Goal: Task Accomplishment & Management: Complete application form

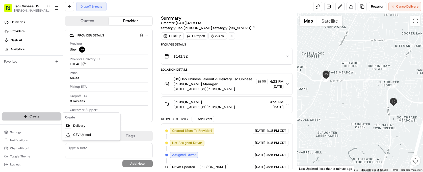
click at [27, 119] on html "Tso Chinese 05 Menchaca [EMAIL_ADDRESS][DOMAIN_NAME] Toggle Sidebar Deliveries …" at bounding box center [211, 86] width 423 height 172
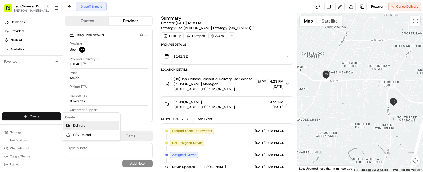
click at [80, 125] on link "Delivery" at bounding box center [91, 126] width 56 height 9
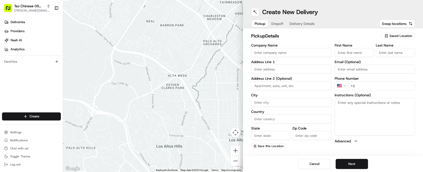
click at [399, 34] on div "Saved Location" at bounding box center [397, 36] width 33 height 6
click at [393, 53] on span "(05) Tso Chinese Takeout & Delivery (05)" at bounding box center [389, 55] width 62 height 5
type input "(05) Tso Chinese Takeout & Delivery"
type input "[STREET_ADDRESS][PERSON_NAME]"
type input "Ste 100"
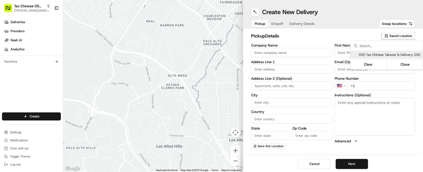
type input "Austin"
type input "US"
type input "[GEOGRAPHIC_DATA]"
type input "78748"
type input "Tso Chinese"
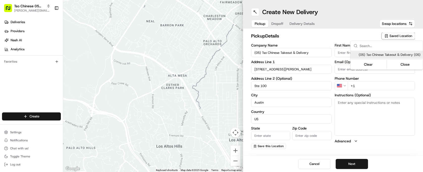
type input "[PERSON_NAME] Manager"
type input "[EMAIL_ADDRESS][DOMAIN_NAME]"
type input "[PHONE_NUMBER]"
type textarea "Submit a picture displaying address & food as Proof of Delivery. Envía una foto…"
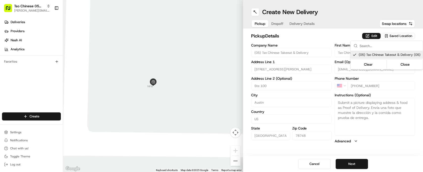
click at [317, 43] on html "Tso Chinese 05 Menchaca [EMAIL_ADDRESS][DOMAIN_NAME] Toggle Sidebar Deliveries …" at bounding box center [211, 86] width 423 height 172
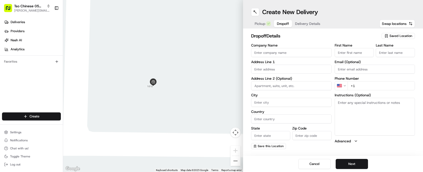
click at [279, 24] on span "Dropoff" at bounding box center [283, 23] width 12 height 5
click at [307, 25] on span "Delivery Details" at bounding box center [307, 23] width 25 height 5
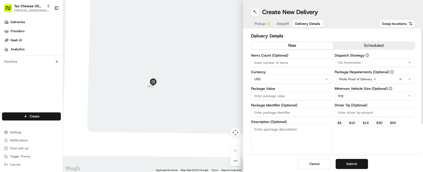
click at [281, 111] on input "Package Identifier (Optional)" at bounding box center [291, 112] width 80 height 9
paste input "NCV9PGQ"
type input "NCV9PGQ"
click at [346, 112] on input "Driver Tip (Optional)" at bounding box center [374, 112] width 80 height 9
type input "2.00"
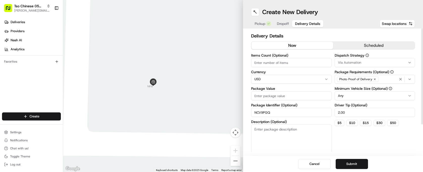
click at [372, 61] on div "Via Automation" at bounding box center [375, 63] width 78 height 5
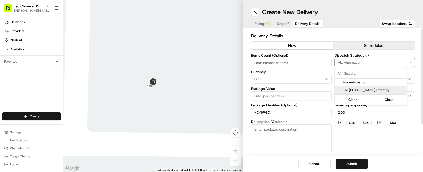
click at [371, 88] on div "Tso [PERSON_NAME] Strategy" at bounding box center [371, 90] width 72 height 8
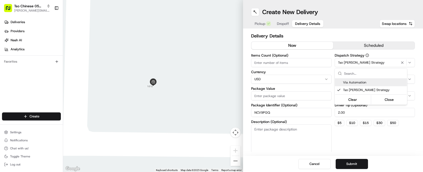
click at [299, 66] on html "Tso Chinese 05 Menchaca [EMAIL_ADDRESS][DOMAIN_NAME] Toggle Sidebar Deliveries …" at bounding box center [211, 86] width 423 height 172
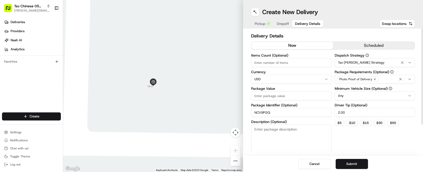
click at [299, 66] on input "Items Count (Optional)" at bounding box center [291, 62] width 80 height 9
type input "4"
click at [289, 96] on input "Package Value" at bounding box center [291, 96] width 80 height 9
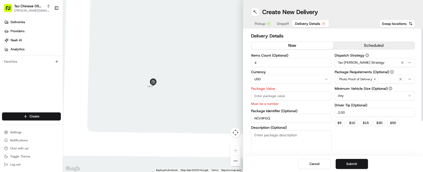
paste input "61.49"
type input "61.49"
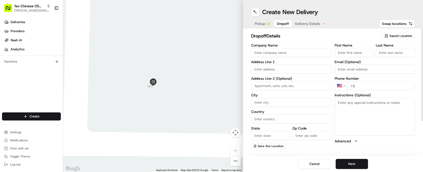
click at [281, 25] on span "Dropoff" at bounding box center [283, 23] width 12 height 5
click at [311, 65] on input "text" at bounding box center [291, 69] width 80 height 9
paste input "[STREET_ADDRESS][PERSON_NAME]"
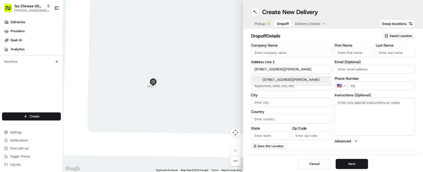
click at [307, 83] on div "[STREET_ADDRESS][PERSON_NAME]" at bounding box center [291, 80] width 78 height 8
type input "[STREET_ADDRESS][PERSON_NAME]"
type input "Austin"
type input "[GEOGRAPHIC_DATA]"
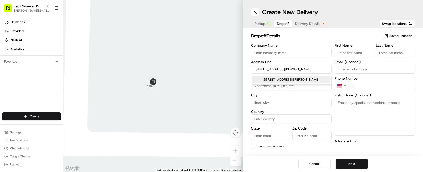
type input "78749"
type input "[STREET_ADDRESS][PERSON_NAME]"
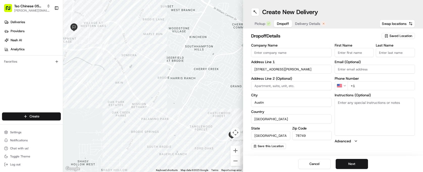
click at [367, 48] on div "First Name" at bounding box center [353, 51] width 39 height 14
click at [366, 52] on input "First Name" at bounding box center [353, 52] width 39 height 9
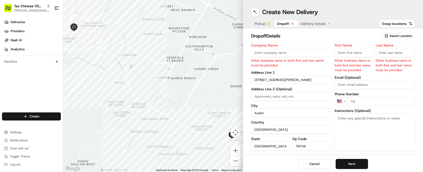
paste input "[PERSON_NAME]"
type input "[PERSON_NAME]"
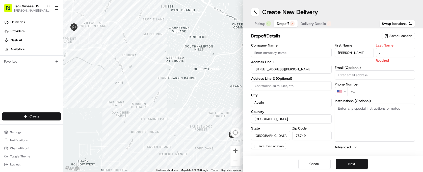
type input "."
click at [314, 46] on label "Company Name" at bounding box center [291, 46] width 80 height 4
click at [314, 48] on input "Company Name" at bounding box center [291, 52] width 80 height 9
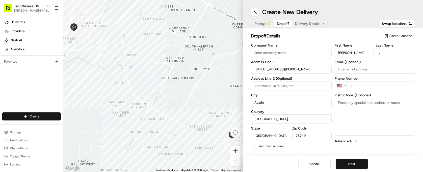
click at [360, 86] on input "+1" at bounding box center [381, 85] width 68 height 9
paste input "[PHONE_NUMBER]"
type input "[PHONE_NUMBER]"
click at [327, 34] on h2 "dropoff Details" at bounding box center [314, 36] width 127 height 7
click at [311, 24] on span "Delivery Details" at bounding box center [307, 23] width 25 height 5
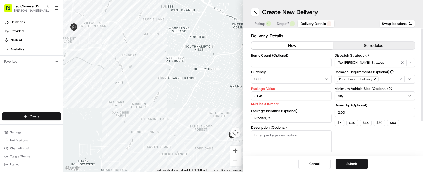
click at [288, 38] on h2 "Delivery Details" at bounding box center [333, 36] width 164 height 7
click at [342, 167] on button "Submit" at bounding box center [351, 164] width 32 height 10
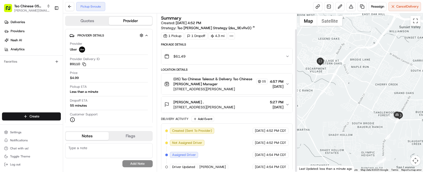
scroll to position [17, 0]
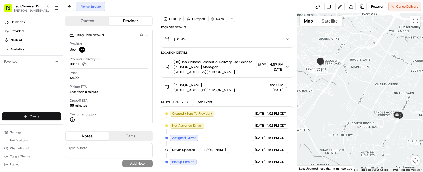
click at [50, 114] on html "Tso Chinese 05 Menchaca [EMAIL_ADDRESS][DOMAIN_NAME] Toggle Sidebar Deliveries …" at bounding box center [211, 86] width 423 height 172
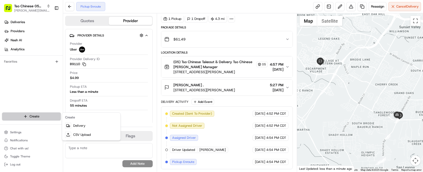
click at [50, 114] on html "Tso Chinese 05 Menchaca [EMAIL_ADDRESS][DOMAIN_NAME] Toggle Sidebar Deliveries …" at bounding box center [211, 86] width 423 height 172
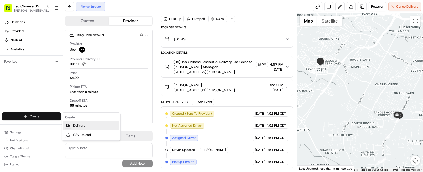
click at [90, 124] on link "Delivery" at bounding box center [91, 126] width 56 height 9
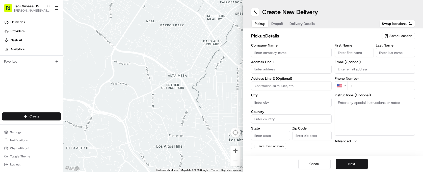
click at [404, 40] on div "pickup Details Saved Location" at bounding box center [333, 37] width 164 height 9
click at [401, 37] on span "Saved Location" at bounding box center [400, 36] width 23 height 5
click at [389, 57] on span "(05) Tso Chinese Takeout & Delivery (05)" at bounding box center [389, 55] width 62 height 5
type input "(05) Tso Chinese Takeout & Delivery"
type input "[STREET_ADDRESS][PERSON_NAME]"
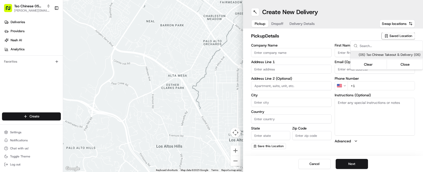
type input "Ste 100"
type input "Austin"
type input "US"
type input "[GEOGRAPHIC_DATA]"
type input "78748"
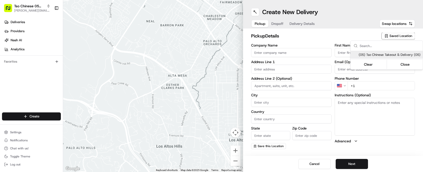
type input "Tso Chinese"
type input "[PERSON_NAME] Manager"
type input "[EMAIL_ADDRESS][DOMAIN_NAME]"
type input "[PHONE_NUMBER]"
type textarea "Submit a picture displaying address & food as Proof of Delivery. Envía una foto…"
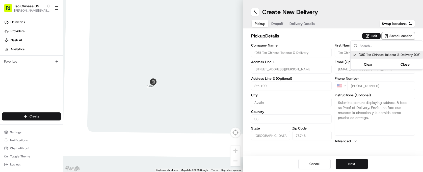
click at [311, 33] on html "Tso Chinese 05 Menchaca [EMAIL_ADDRESS][DOMAIN_NAME] Toggle Sidebar Deliveries …" at bounding box center [211, 86] width 423 height 172
click at [278, 23] on span "Dropoff" at bounding box center [277, 23] width 12 height 5
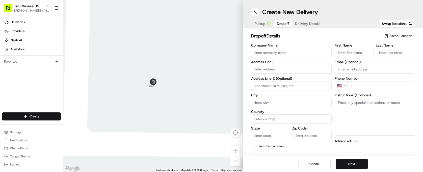
click at [301, 26] on button "Delivery Details" at bounding box center [307, 23] width 31 height 7
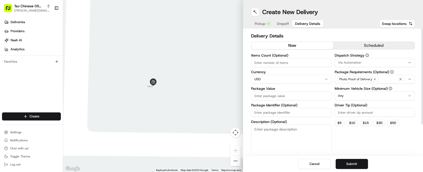
click at [290, 113] on input "Package Identifier (Optional)" at bounding box center [291, 112] width 80 height 9
paste input "#QBF7FQT"
type input "#QBF7FQT"
click at [341, 113] on input "Driver Tip (Optional)" at bounding box center [374, 112] width 80 height 9
type input "2.00"
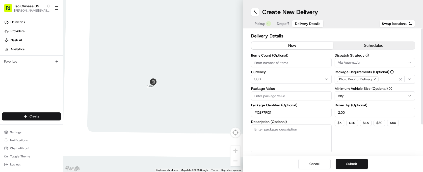
click at [368, 62] on div "Via Automation" at bounding box center [375, 63] width 78 height 5
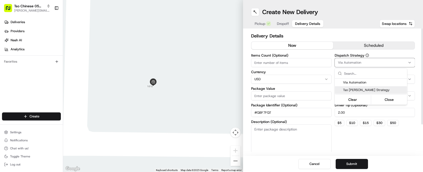
click at [377, 92] on span "Tso [PERSON_NAME] Strategy" at bounding box center [374, 90] width 62 height 5
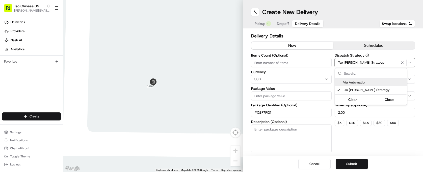
click at [302, 61] on html "Tso Chinese 05 Menchaca [EMAIL_ADDRESS][DOMAIN_NAME] Toggle Sidebar Deliveries …" at bounding box center [211, 86] width 423 height 172
click at [302, 61] on input "Items Count (Optional)" at bounding box center [291, 62] width 80 height 9
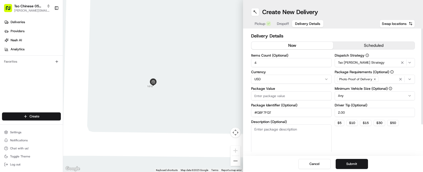
type input "4"
click at [289, 93] on input "Package Value" at bounding box center [291, 96] width 80 height 9
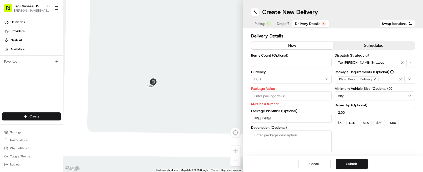
paste input "37.78"
type input "37.78"
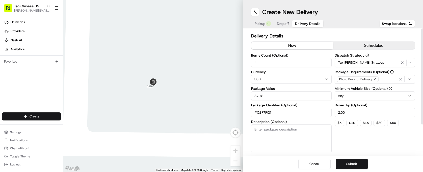
click at [340, 130] on div "Dispatch Strategy Tso [PERSON_NAME] Strategy Package Requirements (Optional) Ph…" at bounding box center [374, 103] width 80 height 99
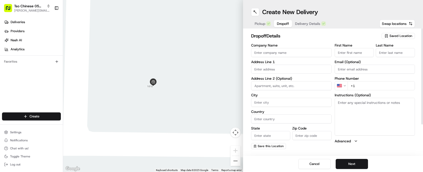
click at [281, 23] on span "Dropoff" at bounding box center [283, 23] width 12 height 5
click at [268, 75] on div "Company Name Address Line 1 Address Line 2 (Optional) City Country State Zip Co…" at bounding box center [291, 97] width 80 height 106
click at [267, 71] on input "text" at bounding box center [291, 69] width 80 height 9
paste input "7006 Meadow Run"
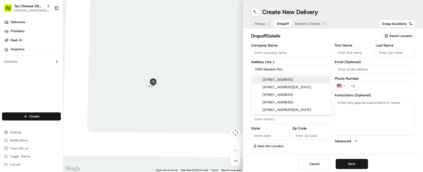
click at [299, 81] on div "[STREET_ADDRESS]" at bounding box center [291, 80] width 78 height 8
type input "[STREET_ADDRESS]"
type input "Austin"
type input "[GEOGRAPHIC_DATA]"
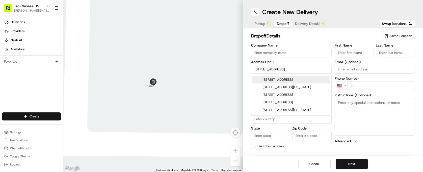
type input "78745"
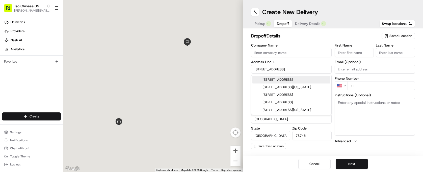
type input "7006 Meadow Run"
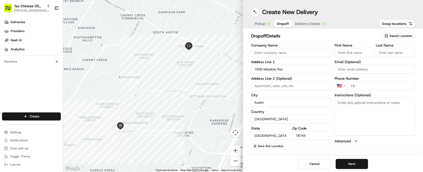
click at [365, 52] on input "First Name" at bounding box center [353, 52] width 39 height 9
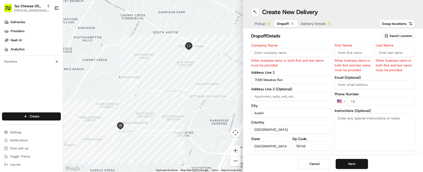
paste input "[PERSON_NAME]"
type input "[PERSON_NAME]"
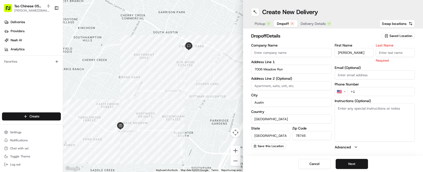
click at [386, 51] on input "Last Name" at bounding box center [394, 52] width 39 height 9
type input "."
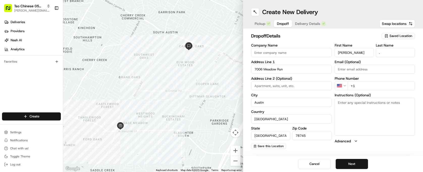
click at [360, 39] on h2 "dropoff Details" at bounding box center [314, 36] width 127 height 7
click at [367, 82] on input "+1" at bounding box center [381, 85] width 68 height 9
click at [366, 88] on input "+1" at bounding box center [381, 85] width 68 height 9
paste input "[PHONE_NUMBER]"
type input "[PHONE_NUMBER]"
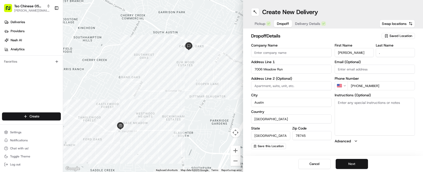
click at [350, 162] on button "Next" at bounding box center [351, 164] width 32 height 10
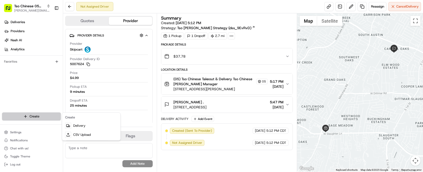
click at [30, 118] on html "Tso Chinese 05 Menchaca [EMAIL_ADDRESS][DOMAIN_NAME] Toggle Sidebar Deliveries …" at bounding box center [211, 86] width 423 height 172
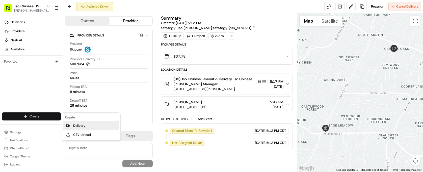
click at [95, 126] on link "Delivery" at bounding box center [91, 126] width 56 height 9
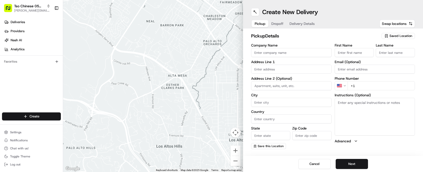
click at [395, 35] on span "Saved Location" at bounding box center [400, 36] width 23 height 5
click at [381, 53] on span "(05) Tso Chinese Takeout & Delivery (05)" at bounding box center [389, 55] width 62 height 5
type input "(05) Tso Chinese Takeout & Delivery"
type input "[STREET_ADDRESS][PERSON_NAME]"
type input "Ste 100"
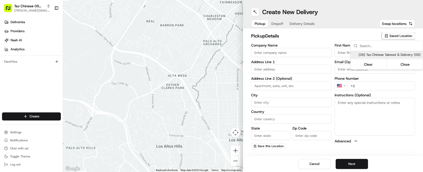
type input "Austin"
type input "US"
type input "[GEOGRAPHIC_DATA]"
type input "78748"
type input "Tso Chinese"
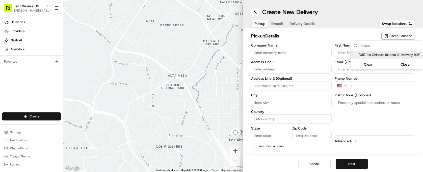
type input "[PERSON_NAME] Manager"
type input "[EMAIL_ADDRESS][DOMAIN_NAME]"
type input "[PHONE_NUMBER]"
type textarea "Submit a picture displaying address & food as Proof of Delivery. Envía una foto…"
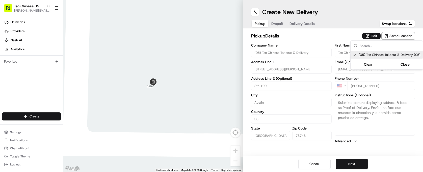
click at [354, 154] on html "Tso Chinese 05 Menchaca [EMAIL_ADDRESS][DOMAIN_NAME] Toggle Sidebar Deliveries …" at bounding box center [211, 86] width 423 height 172
click at [354, 165] on button "Next" at bounding box center [351, 164] width 32 height 10
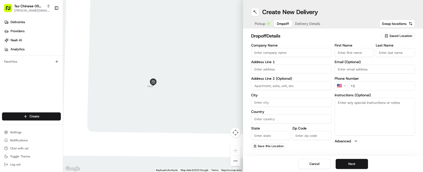
click at [278, 51] on input "Company Name" at bounding box center [291, 52] width 80 height 9
type input "5"
type input "[PERSON_NAME]"
click at [362, 53] on input "First Name" at bounding box center [353, 52] width 39 height 9
type input "[PERSON_NAME]"
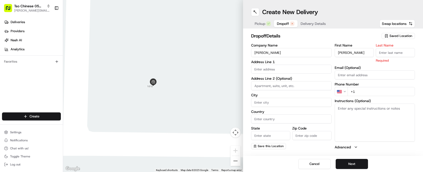
click at [395, 49] on input "Last Name" at bounding box center [394, 52] width 39 height 9
type input "."
click at [309, 70] on input "text" at bounding box center [291, 69] width 80 height 9
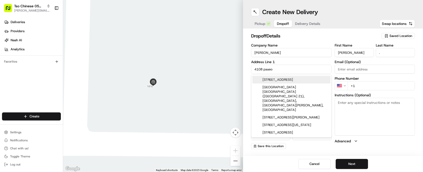
click at [311, 83] on div "[STREET_ADDRESS]" at bounding box center [291, 80] width 78 height 8
type input "[STREET_ADDRESS]"
type input "Austin"
type input "[GEOGRAPHIC_DATA]"
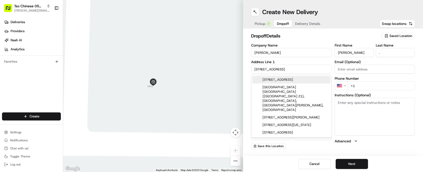
type input "78739"
type input "[STREET_ADDRESS]"
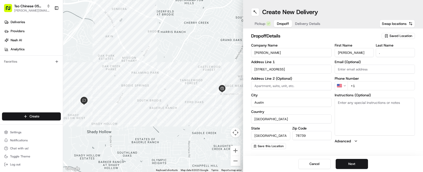
click at [363, 84] on input "+1" at bounding box center [381, 85] width 68 height 9
type input "[PHONE_NUMBER]"
click at [347, 164] on button "Next" at bounding box center [351, 164] width 32 height 10
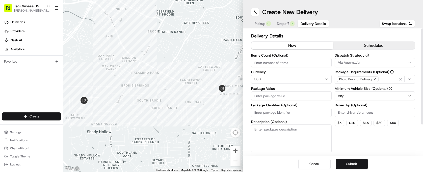
click at [299, 64] on input "Items Count (Optional)" at bounding box center [291, 62] width 80 height 9
type input "6"
click at [288, 94] on input "Package Value" at bounding box center [291, 96] width 80 height 9
type input "55.97"
click at [284, 115] on input "Package Identifier (Optional)" at bounding box center [291, 112] width 80 height 9
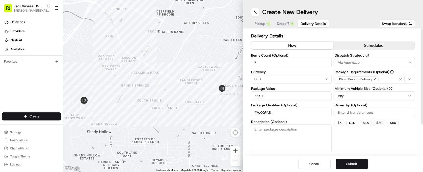
type input "#VJ0QPA8"
click at [345, 113] on input "Driver Tip (Optional)" at bounding box center [374, 112] width 80 height 9
type input "2.00"
click at [354, 101] on div "Dispatch Strategy Via Automation Package Requirements (Optional) Photo Proof of…" at bounding box center [374, 103] width 80 height 99
click at [354, 98] on html "Tso Chinese 05 Menchaca [EMAIL_ADDRESS][DOMAIN_NAME] Toggle Sidebar Deliveries …" at bounding box center [211, 86] width 423 height 172
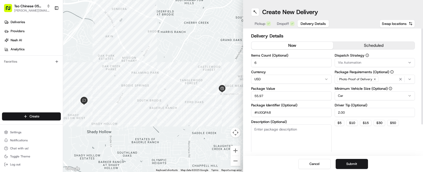
click at [355, 65] on button "Via Automation" at bounding box center [374, 62] width 80 height 9
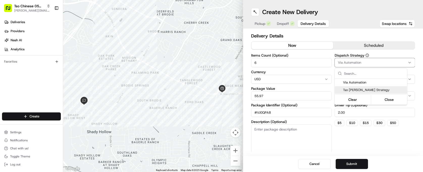
click at [350, 90] on span "Tso [PERSON_NAME] Strategy" at bounding box center [374, 90] width 62 height 5
click at [351, 146] on html "Tso Chinese 05 Menchaca [EMAIL_ADDRESS][DOMAIN_NAME] Toggle Sidebar Deliveries …" at bounding box center [211, 86] width 423 height 172
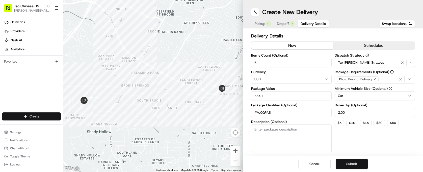
click at [353, 161] on button "Submit" at bounding box center [351, 164] width 32 height 10
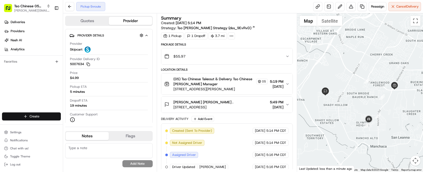
click at [45, 117] on html "Tso Chinese 05 Menchaca [EMAIL_ADDRESS][DOMAIN_NAME] Toggle Sidebar Deliveries …" at bounding box center [211, 86] width 423 height 172
click at [77, 128] on link "Delivery" at bounding box center [91, 126] width 56 height 9
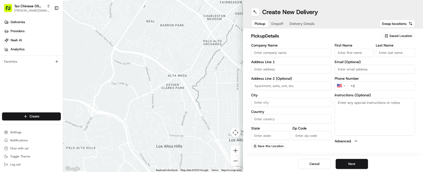
click at [404, 35] on span "Saved Location" at bounding box center [400, 36] width 23 height 5
click at [381, 56] on span "(05) Tso Chinese Takeout & Delivery (05)" at bounding box center [389, 55] width 62 height 5
type input "(05) Tso Chinese Takeout & Delivery"
type input "[STREET_ADDRESS][PERSON_NAME]"
type input "Ste 100"
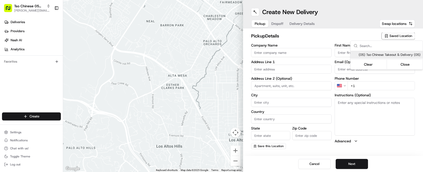
type input "Austin"
type input "US"
type input "[GEOGRAPHIC_DATA]"
type input "78748"
type input "Tso Chinese"
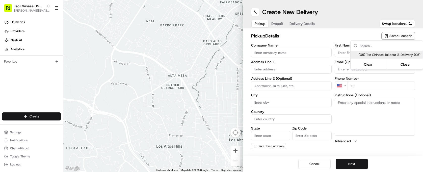
type input "[PERSON_NAME] Manager"
type input "[EMAIL_ADDRESS][DOMAIN_NAME]"
type input "[PHONE_NUMBER]"
type textarea "Submit a picture displaying address & food as Proof of Delivery. Envía una foto…"
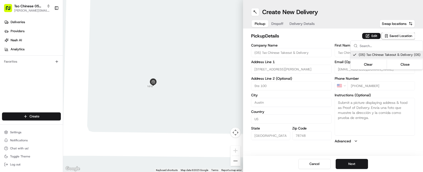
click at [354, 167] on html "Tso Chinese 05 Menchaca [EMAIL_ADDRESS][DOMAIN_NAME] Toggle Sidebar Deliveries …" at bounding box center [211, 86] width 423 height 172
click at [354, 167] on button "Next" at bounding box center [351, 164] width 32 height 10
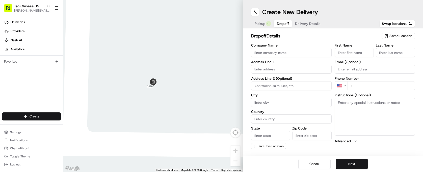
click at [293, 52] on input "Company Name" at bounding box center [291, 52] width 80 height 9
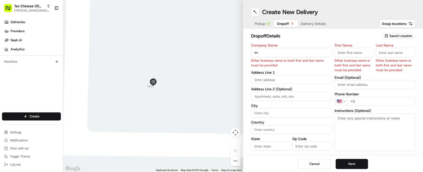
type input "i"
type input "[PERSON_NAME]"
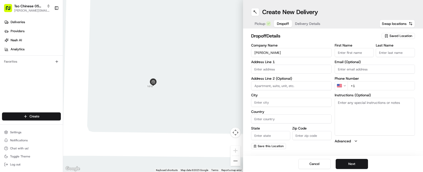
click at [339, 54] on input "First Name" at bounding box center [353, 52] width 39 height 9
type input "[PERSON_NAME]"
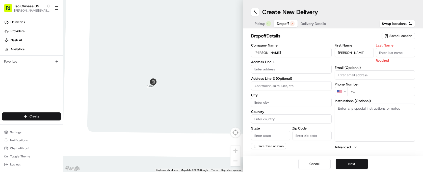
click at [382, 57] on input "Last Name" at bounding box center [394, 52] width 39 height 9
type input "."
click at [286, 71] on input "text" at bounding box center [291, 69] width 80 height 9
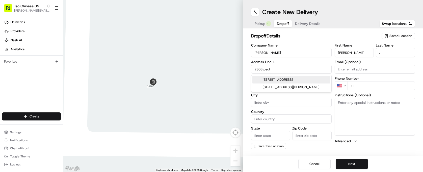
click at [287, 78] on div "[STREET_ADDRESS]" at bounding box center [291, 80] width 78 height 8
type input "[STREET_ADDRESS]"
type input "Austin"
type input "[GEOGRAPHIC_DATA]"
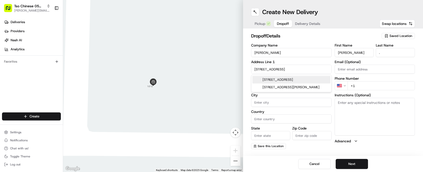
type input "78748"
type input "[STREET_ADDRESS]"
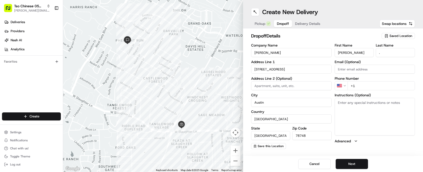
click at [367, 86] on input "+1" at bounding box center [381, 85] width 68 height 9
type input "[PHONE_NUMBER]"
click at [352, 163] on button "Next" at bounding box center [351, 164] width 32 height 10
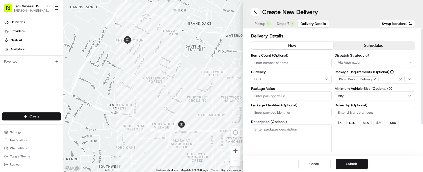
click at [298, 60] on input "Items Count (Optional)" at bounding box center [291, 62] width 80 height 9
type input "2"
type input "5"
click at [291, 97] on input "Package Value" at bounding box center [291, 96] width 80 height 9
type input "0"
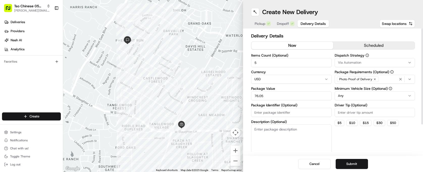
type input "76.05"
click at [292, 116] on input "Package Identifier (Optional)" at bounding box center [291, 112] width 80 height 9
type input "#H0YOPCS"
click at [381, 114] on input "Driver Tip (Optional)" at bounding box center [374, 112] width 80 height 9
type input "2.00"
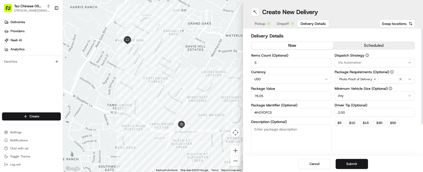
click at [366, 97] on html "Tso Chinese 05 Menchaca [EMAIL_ADDRESS][DOMAIN_NAME] Toggle Sidebar Deliveries …" at bounding box center [211, 86] width 423 height 172
click at [362, 64] on div "Via Automation" at bounding box center [375, 63] width 78 height 5
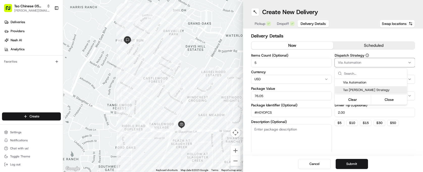
click at [363, 89] on span "Tso [PERSON_NAME] Strategy" at bounding box center [374, 90] width 62 height 5
click at [360, 167] on html "Tso Chinese 05 Menchaca [EMAIL_ADDRESS][DOMAIN_NAME] Toggle Sidebar Deliveries …" at bounding box center [211, 86] width 423 height 172
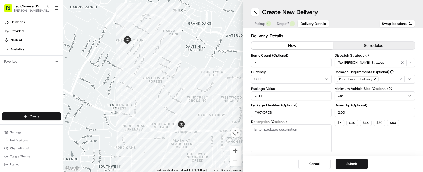
click at [360, 167] on button "Submit" at bounding box center [351, 164] width 32 height 10
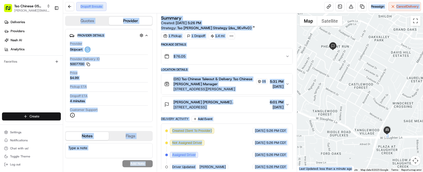
click at [39, 118] on html "Tso Chinese 05 Menchaca [EMAIL_ADDRESS][DOMAIN_NAME] Toggle Sidebar Deliveries …" at bounding box center [211, 86] width 423 height 172
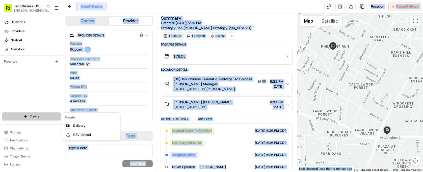
click at [39, 118] on html "Tso Chinese 05 Menchaca [EMAIL_ADDRESS][DOMAIN_NAME] Toggle Sidebar Deliveries …" at bounding box center [211, 86] width 423 height 172
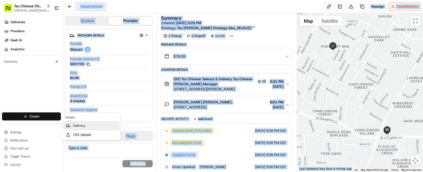
click at [82, 129] on link "Delivery" at bounding box center [91, 126] width 56 height 9
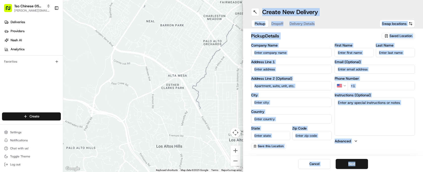
click at [380, 140] on button "Advanced" at bounding box center [374, 141] width 80 height 5
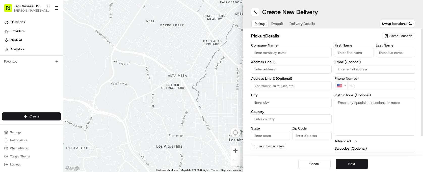
click at [373, 149] on label "Barcodes (Optional)" at bounding box center [374, 149] width 80 height 4
click at [373, 152] on input "Barcodes (Optional)" at bounding box center [374, 156] width 80 height 9
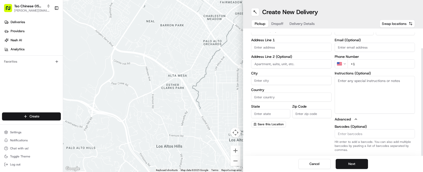
click at [393, 22] on span "Swap locations" at bounding box center [394, 23] width 25 height 5
click at [34, 24] on link "Deliveries" at bounding box center [32, 22] width 61 height 8
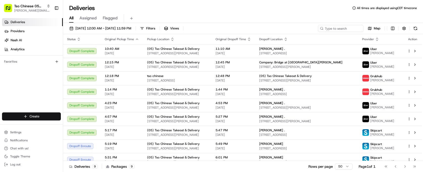
click at [46, 114] on html "Tso Chinese 05 Menchaca [EMAIL_ADDRESS][DOMAIN_NAME] Toggle Sidebar Deliveries …" at bounding box center [211, 86] width 423 height 172
click at [81, 127] on link "Delivery" at bounding box center [91, 126] width 56 height 9
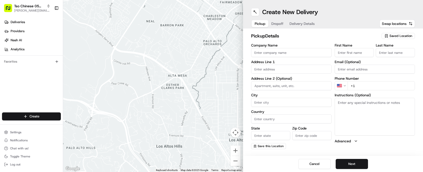
click at [404, 35] on span "Saved Location" at bounding box center [400, 36] width 23 height 5
click at [379, 54] on span "(05) Tso Chinese Takeout & Delivery (05)" at bounding box center [389, 55] width 62 height 5
type input "(05) Tso Chinese Takeout & Delivery"
type input "[STREET_ADDRESS][PERSON_NAME]"
type input "Ste 100"
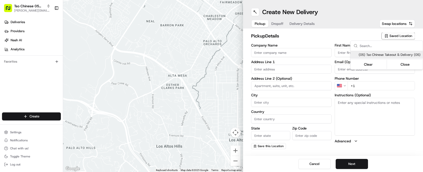
type input "Austin"
type input "US"
type input "[GEOGRAPHIC_DATA]"
type input "78748"
type input "Tso Chinese"
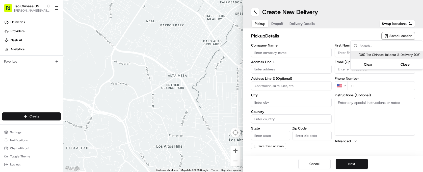
type input "[PERSON_NAME] Manager"
type input "[EMAIL_ADDRESS][DOMAIN_NAME]"
type input "[PHONE_NUMBER]"
type textarea "Submit a picture displaying address & food as Proof of Delivery. Envía una foto…"
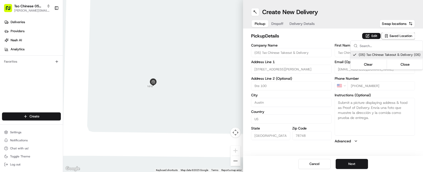
click at [353, 162] on html "Tso Chinese 05 Menchaca [EMAIL_ADDRESS][DOMAIN_NAME] Toggle Sidebar Deliveries …" at bounding box center [211, 86] width 423 height 172
click at [353, 162] on button "Next" at bounding box center [351, 164] width 32 height 10
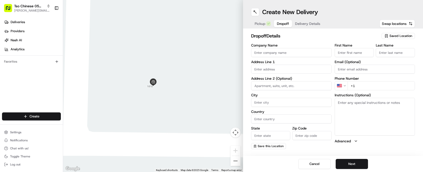
click at [306, 52] on input "Company Name" at bounding box center [291, 52] width 80 height 9
type input "[PERSON_NAME]"
click at [360, 53] on input "First Name" at bounding box center [353, 52] width 39 height 9
type input "[PERSON_NAME]"
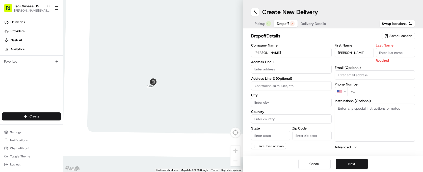
click at [381, 51] on input "Last Name" at bounding box center [394, 52] width 39 height 9
type input "."
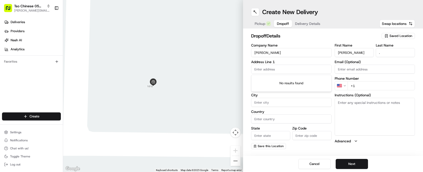
click at [277, 70] on input "text" at bounding box center [291, 69] width 80 height 9
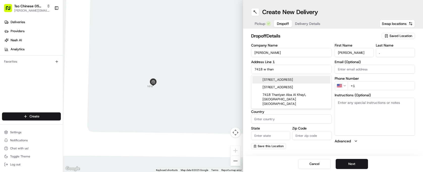
click at [284, 78] on div "[STREET_ADDRESS]" at bounding box center [291, 80] width 78 height 8
type input "[STREET_ADDRESS]"
type input "Austin"
type input "[GEOGRAPHIC_DATA]"
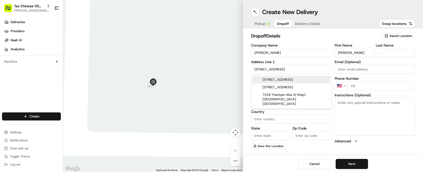
type input "78744"
type input "[STREET_ADDRESS]"
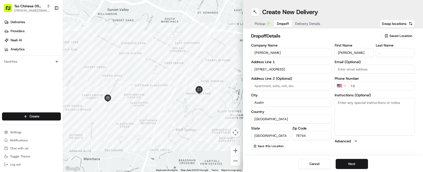
click at [366, 85] on input "+1" at bounding box center [381, 85] width 68 height 9
type input "[PHONE_NUMBER]"
click at [351, 162] on button "Next" at bounding box center [351, 164] width 32 height 10
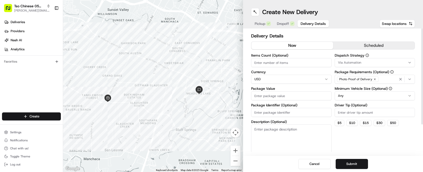
click at [299, 65] on input "Items Count (Optional)" at bounding box center [291, 62] width 80 height 9
type input "4"
click at [295, 96] on input "Package Value" at bounding box center [291, 96] width 80 height 9
type input "7"
type input "63.65"
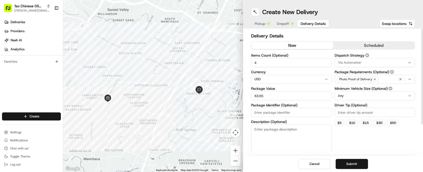
click at [302, 121] on label "Description (Optional)" at bounding box center [291, 122] width 80 height 4
click at [302, 125] on textarea "Description (Optional)" at bounding box center [291, 139] width 80 height 28
click at [298, 110] on input "Package Identifier (Optional)" at bounding box center [291, 112] width 80 height 9
type input "#74IFB2F"
click at [347, 113] on input "Driver Tip (Optional)" at bounding box center [374, 112] width 80 height 9
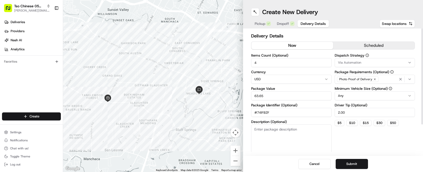
type input "2.00"
click at [350, 98] on html "Tso Chinese 05 Menchaca [EMAIL_ADDRESS][DOMAIN_NAME] Toggle Sidebar Deliveries …" at bounding box center [211, 86] width 423 height 172
click at [357, 67] on button "Via Automation" at bounding box center [374, 62] width 80 height 9
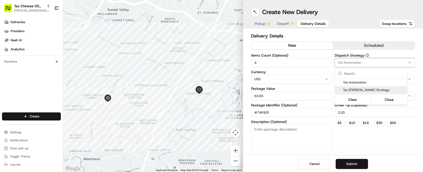
click at [356, 87] on div "Tso [PERSON_NAME] Strategy" at bounding box center [371, 90] width 72 height 8
click at [356, 161] on html "Tso Chinese 05 Menchaca [EMAIL_ADDRESS][DOMAIN_NAME] Toggle Sidebar Deliveries …" at bounding box center [211, 86] width 423 height 172
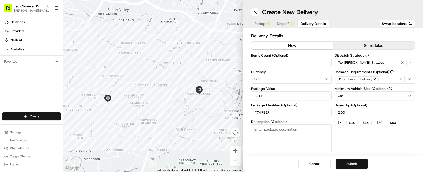
click at [358, 164] on button "Submit" at bounding box center [351, 164] width 32 height 10
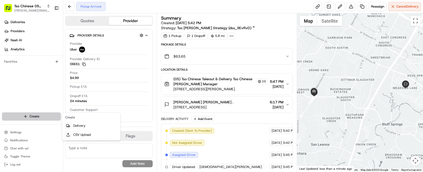
click at [48, 114] on html "Tso Chinese 05 Menchaca [EMAIL_ADDRESS][DOMAIN_NAME] Toggle Sidebar Deliveries …" at bounding box center [211, 86] width 423 height 172
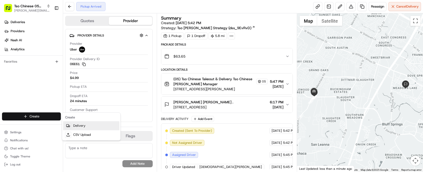
click at [87, 127] on link "Delivery" at bounding box center [91, 126] width 56 height 9
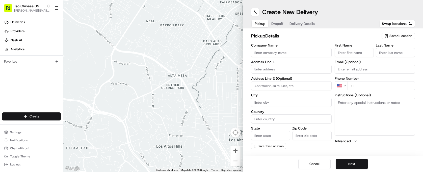
click at [400, 36] on span "Saved Location" at bounding box center [400, 36] width 23 height 5
click at [388, 57] on span "(05) Tso Chinese Takeout & Delivery (05)" at bounding box center [389, 55] width 62 height 5
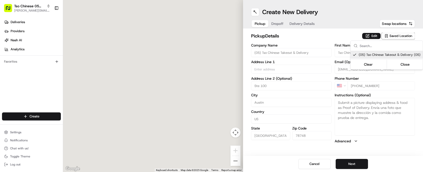
type input "(05) Tso Chinese Takeout & Delivery"
type input "[STREET_ADDRESS][PERSON_NAME]"
type input "Ste 100"
type input "Austin"
type input "US"
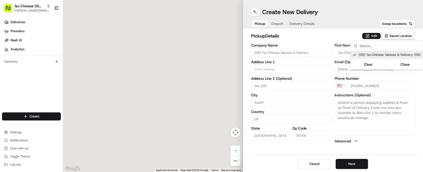
type input "[GEOGRAPHIC_DATA]"
type input "78748"
type input "Tso Chinese"
type input "[PERSON_NAME] Manager"
type input "[EMAIL_ADDRESS][DOMAIN_NAME]"
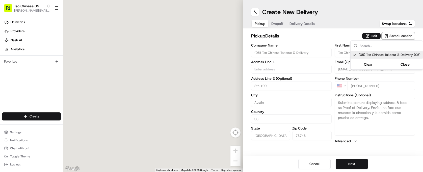
type input "[PHONE_NUMBER]"
type textarea "Submit a picture displaying address & food as Proof of Delivery. Envía una foto…"
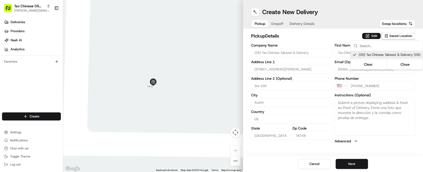
click at [358, 166] on html "Tso Chinese 05 Menchaca [EMAIL_ADDRESS][DOMAIN_NAME] Toggle Sidebar Deliveries …" at bounding box center [211, 86] width 423 height 172
click at [358, 166] on button "Next" at bounding box center [351, 164] width 32 height 10
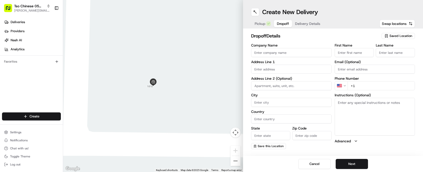
click at [304, 51] on input "Company Name" at bounding box center [291, 52] width 80 height 9
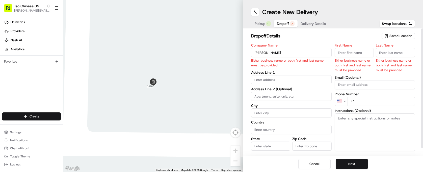
type input "[PERSON_NAME]"
click at [356, 49] on input "First Name" at bounding box center [353, 52] width 39 height 9
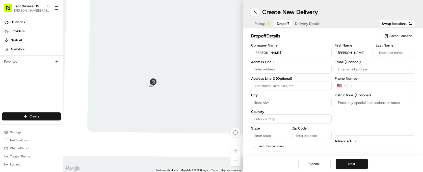
type input "[PERSON_NAME]"
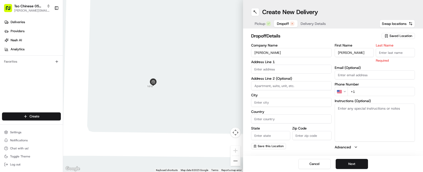
click at [399, 52] on input "Last Name" at bounding box center [394, 52] width 39 height 9
type input "."
click at [266, 68] on input "text" at bounding box center [291, 69] width 80 height 9
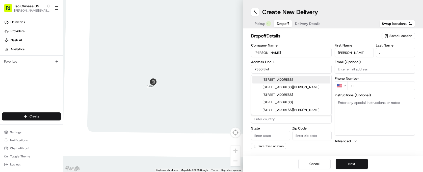
click at [286, 79] on div "[STREET_ADDRESS]" at bounding box center [291, 80] width 78 height 8
type input "[STREET_ADDRESS]"
type input "Austin"
type input "[GEOGRAPHIC_DATA]"
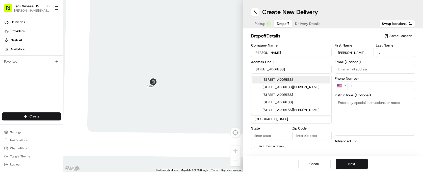
type input "78744"
type input "[STREET_ADDRESS]"
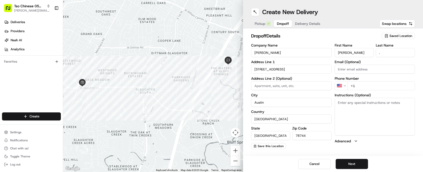
click at [373, 86] on input "+1" at bounding box center [381, 85] width 68 height 9
type input "[PHONE_NUMBER]"
click at [356, 161] on button "Next" at bounding box center [351, 164] width 32 height 10
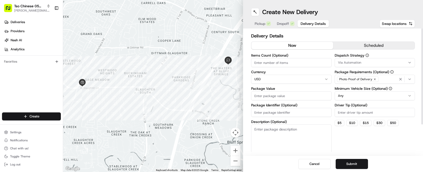
click at [294, 65] on input "Items Count (Optional)" at bounding box center [291, 62] width 80 height 9
type input "3"
click at [288, 99] on input "Package Value" at bounding box center [291, 96] width 80 height 9
type input "6"
type input "45.30"
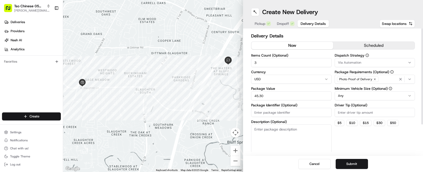
click at [300, 119] on div "Items Count (Optional) 3 Currency USD Package Value 45.30 Package Identifier (O…" at bounding box center [291, 103] width 80 height 99
click at [303, 113] on input "Package Identifier (Optional)" at bounding box center [291, 112] width 80 height 9
type input "#6JXFNJX"
click at [365, 111] on input "Driver Tip (Optional)" at bounding box center [374, 112] width 80 height 9
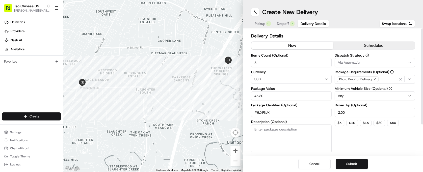
type input "2.00"
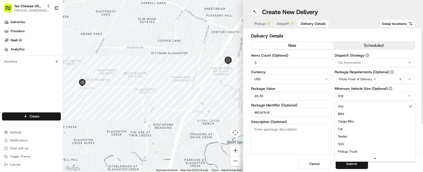
click at [365, 96] on html "Tso Chinese 05 Menchaca [EMAIL_ADDRESS][DOMAIN_NAME] Toggle Sidebar Deliveries …" at bounding box center [211, 86] width 423 height 172
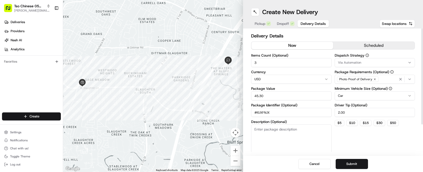
click at [361, 64] on div "Via Automation" at bounding box center [375, 63] width 78 height 5
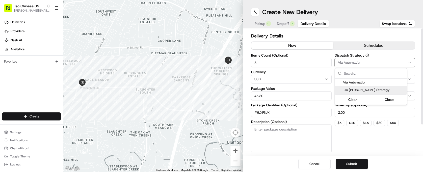
click at [360, 88] on span "Tso [PERSON_NAME] Strategy" at bounding box center [374, 90] width 62 height 5
click at [356, 167] on html "Tso Chinese 05 Menchaca [EMAIL_ADDRESS][DOMAIN_NAME] Toggle Sidebar Deliveries …" at bounding box center [211, 86] width 423 height 172
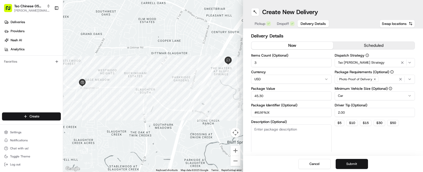
click at [359, 166] on button "Submit" at bounding box center [351, 164] width 32 height 10
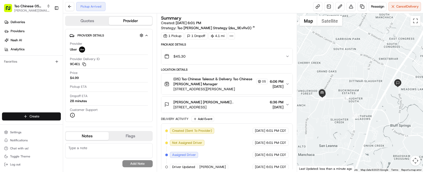
click at [40, 117] on html "Tso Chinese 05 Menchaca [EMAIL_ADDRESS][DOMAIN_NAME] Toggle Sidebar Deliveries …" at bounding box center [211, 86] width 423 height 172
click at [108, 128] on link "Delivery" at bounding box center [91, 126] width 56 height 9
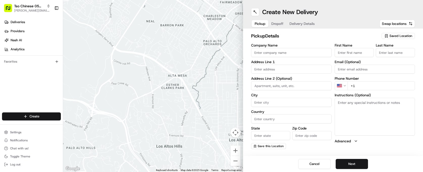
click at [399, 35] on span "Saved Location" at bounding box center [400, 36] width 23 height 5
click at [386, 57] on span "(05) Tso Chinese Takeout & Delivery (05)" at bounding box center [389, 55] width 62 height 5
type input "(05) Tso Chinese Takeout & Delivery"
type input "[STREET_ADDRESS][PERSON_NAME]"
type input "Ste 100"
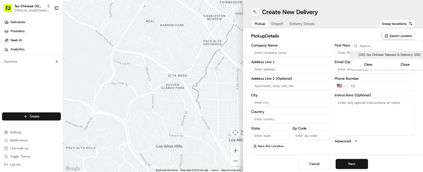
type input "Austin"
type input "US"
type input "[GEOGRAPHIC_DATA]"
type input "78748"
type input "Tso Chinese"
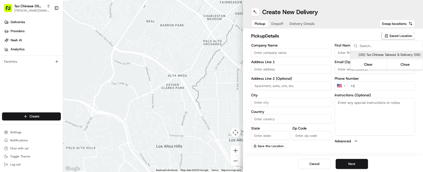
type input "[PERSON_NAME] Manager"
type input "[EMAIL_ADDRESS][DOMAIN_NAME]"
type input "[PHONE_NUMBER]"
type textarea "Submit a picture displaying address & food as Proof of Delivery. Envía una foto…"
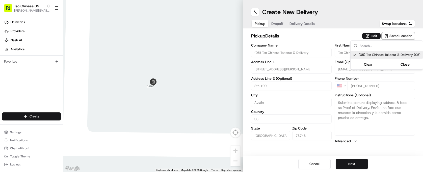
click at [358, 164] on html "Tso Chinese 05 Menchaca [EMAIL_ADDRESS][DOMAIN_NAME] Toggle Sidebar Deliveries …" at bounding box center [211, 86] width 423 height 172
click at [358, 165] on button "Next" at bounding box center [351, 164] width 32 height 10
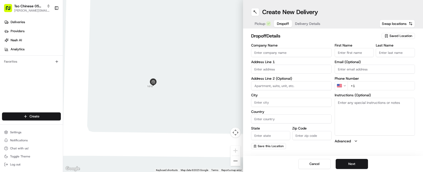
click at [285, 51] on input "Company Name" at bounding box center [291, 52] width 80 height 9
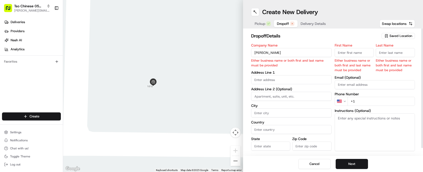
type input "[PERSON_NAME]"
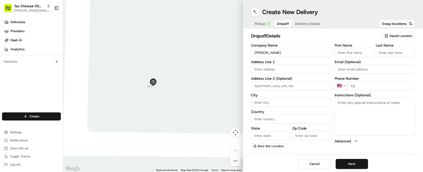
click at [341, 51] on input "First Name" at bounding box center [353, 52] width 39 height 9
type input "[PERSON_NAME]"
click at [378, 54] on input "Last Name" at bounding box center [394, 52] width 39 height 9
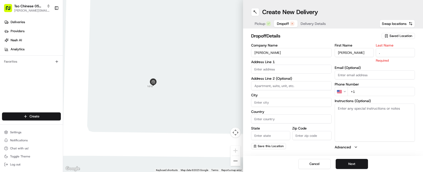
type input "."
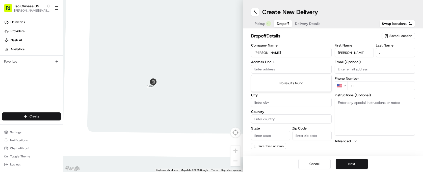
click at [271, 69] on input "text" at bounding box center [291, 69] width 80 height 9
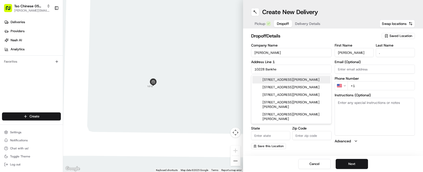
click at [278, 78] on div "[STREET_ADDRESS][PERSON_NAME]" at bounding box center [291, 80] width 78 height 8
type input "[STREET_ADDRESS][PERSON_NAME]"
type input "Austin"
type input "[GEOGRAPHIC_DATA]"
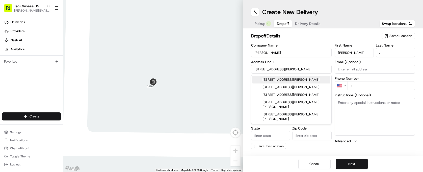
type input "78747"
type input "[STREET_ADDRESS][PERSON_NAME]"
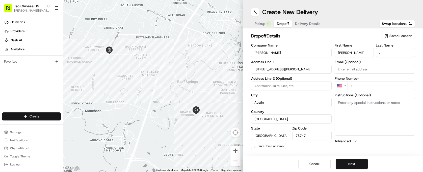
click at [390, 88] on input "+1" at bounding box center [381, 85] width 68 height 9
type input "[PHONE_NUMBER]"
click at [367, 161] on div "Cancel Next" at bounding box center [333, 164] width 180 height 16
click at [365, 162] on button "Next" at bounding box center [351, 164] width 32 height 10
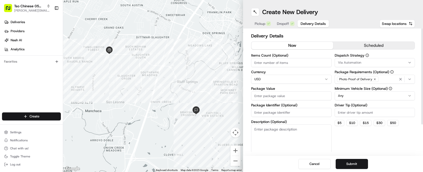
click at [286, 62] on input "Items Count (Optional)" at bounding box center [291, 62] width 80 height 9
type input "5"
click at [280, 91] on div "Package Value" at bounding box center [291, 94] width 80 height 14
click at [281, 92] on input "Package Value" at bounding box center [291, 96] width 80 height 9
type input "69.01"
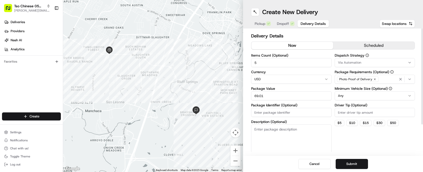
click at [307, 112] on input "Package Identifier (Optional)" at bounding box center [291, 112] width 80 height 9
type input "#2SMLA1V"
click at [347, 110] on input "Driver Tip (Optional)" at bounding box center [374, 112] width 80 height 9
type input "2.00"
click at [346, 94] on html "Tso Chinese 05 Menchaca [EMAIL_ADDRESS][DOMAIN_NAME] Toggle Sidebar Deliveries …" at bounding box center [211, 86] width 423 height 172
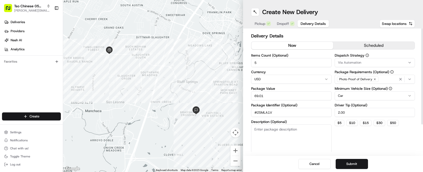
click at [356, 61] on span "Via Automation" at bounding box center [349, 63] width 23 height 5
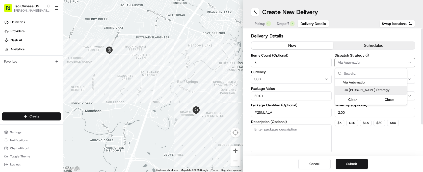
click at [356, 88] on span "Tso [PERSON_NAME] Strategy" at bounding box center [374, 90] width 62 height 5
click at [355, 164] on html "Tso Chinese 05 Menchaca [EMAIL_ADDRESS][DOMAIN_NAME] Toggle Sidebar Deliveries …" at bounding box center [211, 86] width 423 height 172
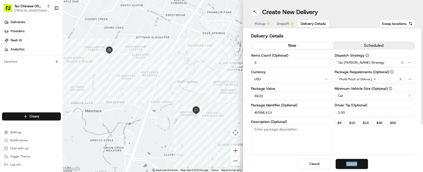
click at [367, 163] on button "Submit" at bounding box center [351, 164] width 32 height 10
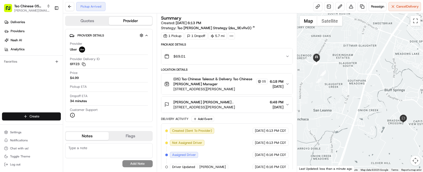
click at [31, 115] on html "Tso Chinese 05 Menchaca [EMAIL_ADDRESS][DOMAIN_NAME] Toggle Sidebar Deliveries …" at bounding box center [211, 86] width 423 height 172
click at [79, 123] on link "Delivery" at bounding box center [91, 126] width 56 height 9
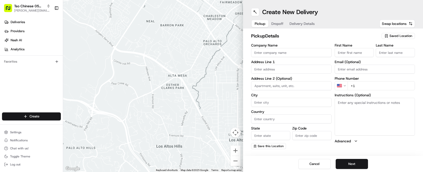
click at [397, 33] on div "Saved Location" at bounding box center [397, 36] width 33 height 6
click at [395, 53] on span "(05) Tso Chinese Takeout & Delivery (05)" at bounding box center [389, 55] width 62 height 5
type input "(05) Tso Chinese Takeout & Delivery"
type input "[STREET_ADDRESS][PERSON_NAME]"
type input "Ste 100"
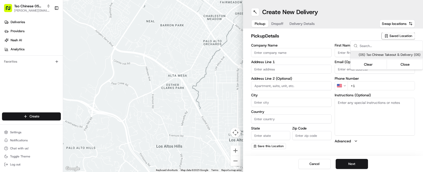
type input "Austin"
type input "US"
type input "[GEOGRAPHIC_DATA]"
type input "78748"
type input "Tso Chinese"
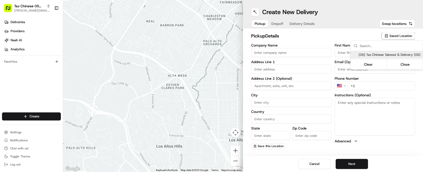
type input "[PERSON_NAME] Manager"
type input "[EMAIL_ADDRESS][DOMAIN_NAME]"
type input "[PHONE_NUMBER]"
type textarea "Submit a picture displaying address & food as Proof of Delivery. Envía una foto…"
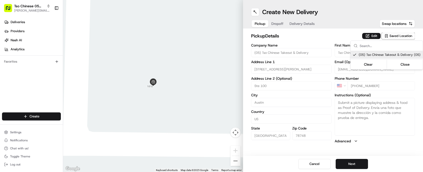
click at [359, 165] on html "Tso Chinese 05 Menchaca [EMAIL_ADDRESS][DOMAIN_NAME] Toggle Sidebar Deliveries …" at bounding box center [211, 86] width 423 height 172
click at [359, 165] on button "Next" at bounding box center [351, 164] width 32 height 10
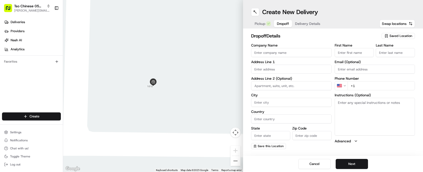
click at [268, 48] on input "Company Name" at bounding box center [291, 52] width 80 height 9
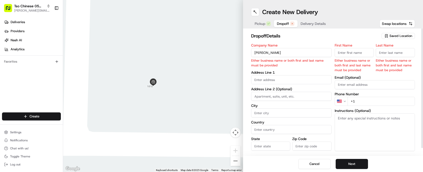
type input "[PERSON_NAME]"
click at [350, 55] on input "First Name" at bounding box center [353, 52] width 39 height 9
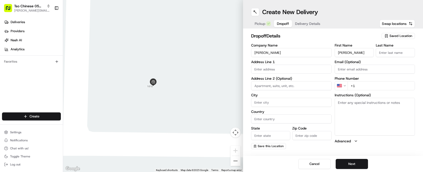
click at [392, 51] on input "Last Name" at bounding box center [394, 52] width 39 height 9
click at [260, 70] on input "text" at bounding box center [291, 69] width 80 height 9
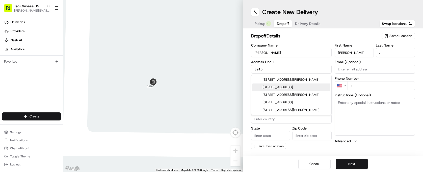
click at [286, 91] on div "[STREET_ADDRESS]" at bounding box center [291, 88] width 78 height 8
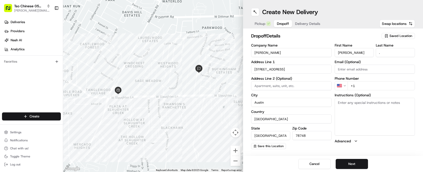
click at [364, 85] on input "+1" at bounding box center [381, 85] width 68 height 9
click at [359, 167] on button "Next" at bounding box center [351, 164] width 32 height 10
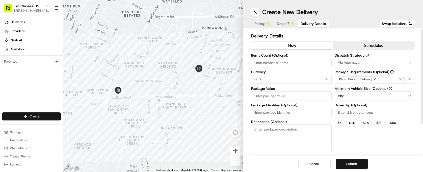
click at [288, 66] on input "Items Count (Optional)" at bounding box center [291, 62] width 80 height 9
click at [313, 90] on label "Package Value" at bounding box center [291, 89] width 80 height 4
click at [313, 92] on input "Package Value" at bounding box center [291, 96] width 80 height 9
click at [313, 90] on label "Package Value" at bounding box center [291, 89] width 80 height 4
click at [313, 92] on input "Package Value" at bounding box center [291, 96] width 80 height 9
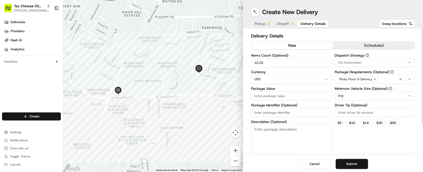
click at [309, 92] on input "Package Value" at bounding box center [291, 96] width 80 height 9
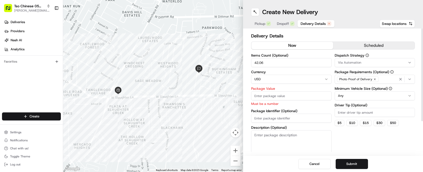
click at [286, 61] on input "42.06" at bounding box center [291, 62] width 80 height 9
click at [268, 97] on input "Package Value" at bounding box center [291, 96] width 80 height 9
click at [299, 119] on div "Items Count (Optional) 4 Currency USD Package Value 42.06 Must be a number Pack…" at bounding box center [291, 106] width 80 height 105
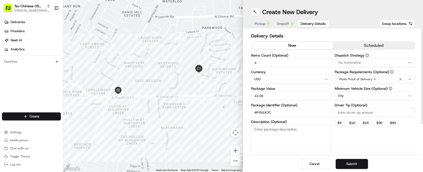
click at [357, 112] on input "Driver Tip (Optional)" at bounding box center [374, 112] width 80 height 9
click at [355, 94] on html "Tso Chinese 05 Menchaca [EMAIL_ADDRESS][DOMAIN_NAME] Toggle Sidebar Deliveries …" at bounding box center [211, 86] width 423 height 172
click at [359, 65] on span "Via Automation" at bounding box center [349, 63] width 23 height 5
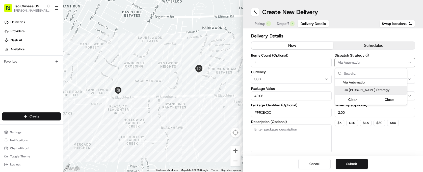
click at [361, 90] on span "Tso [PERSON_NAME] Strategy" at bounding box center [374, 90] width 62 height 5
click at [354, 158] on html "Tso Chinese 05 Menchaca [EMAIL_ADDRESS][DOMAIN_NAME] Toggle Sidebar Deliveries …" at bounding box center [211, 86] width 423 height 172
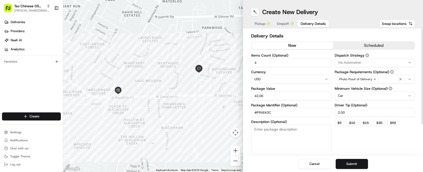
click at [358, 63] on span "Via Automation" at bounding box center [349, 63] width 23 height 5
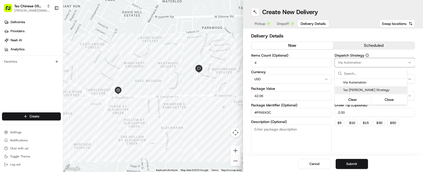
click at [359, 87] on div "Tso [PERSON_NAME] Strategy" at bounding box center [371, 90] width 72 height 8
click at [359, 161] on html "Tso Chinese 05 Menchaca [EMAIL_ADDRESS][DOMAIN_NAME] Toggle Sidebar Deliveries …" at bounding box center [211, 86] width 423 height 172
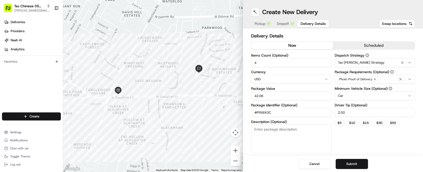
click at [359, 161] on button "Submit" at bounding box center [351, 164] width 32 height 10
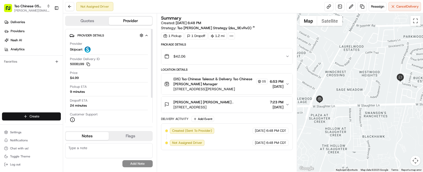
click at [55, 118] on html "Tso Chinese 05 Menchaca [EMAIL_ADDRESS][DOMAIN_NAME] Toggle Sidebar Deliveries …" at bounding box center [211, 86] width 423 height 172
click at [112, 124] on link "Delivery" at bounding box center [91, 126] width 56 height 9
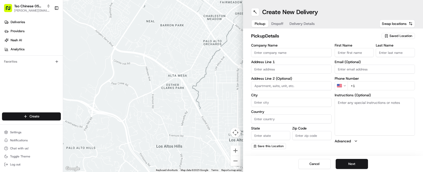
click at [396, 36] on span "Saved Location" at bounding box center [400, 36] width 23 height 5
click at [375, 57] on span "(05) Tso Chinese Takeout & Delivery (05)" at bounding box center [389, 55] width 62 height 5
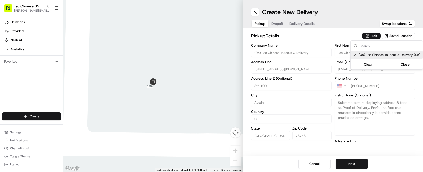
click at [352, 164] on html "Tso Chinese 05 Menchaca [EMAIL_ADDRESS][DOMAIN_NAME] Toggle Sidebar Deliveries …" at bounding box center [211, 86] width 423 height 172
click at [352, 164] on button "Next" at bounding box center [351, 164] width 32 height 10
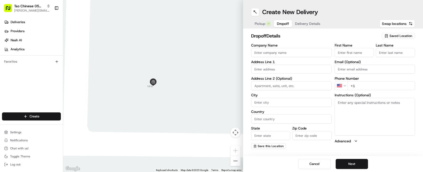
click at [272, 53] on input "Company Name" at bounding box center [291, 52] width 80 height 9
click at [348, 52] on input "First Name" at bounding box center [353, 52] width 39 height 9
click at [391, 56] on input "Last Name" at bounding box center [394, 52] width 39 height 9
click at [270, 72] on input "text" at bounding box center [291, 69] width 80 height 9
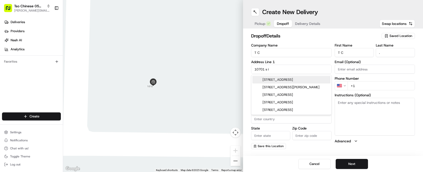
click at [280, 80] on div "[STREET_ADDRESS]" at bounding box center [291, 80] width 78 height 8
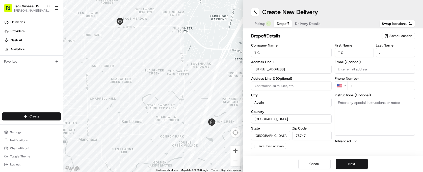
click at [393, 88] on input "+1" at bounding box center [381, 85] width 68 height 9
drag, startPoint x: 393, startPoint y: 88, endPoint x: 355, endPoint y: 91, distance: 38.1
click at [355, 90] on input "+1" at bounding box center [381, 85] width 68 height 9
click at [353, 166] on button "Next" at bounding box center [351, 164] width 32 height 10
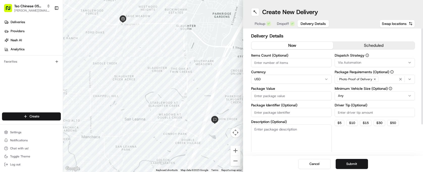
click at [267, 64] on input "Items Count (Optional)" at bounding box center [291, 62] width 80 height 9
click at [280, 94] on input "Package Value" at bounding box center [291, 96] width 80 height 9
click at [302, 115] on input "Package Identifier (Optional)" at bounding box center [291, 112] width 80 height 9
click at [332, 112] on div "Items Count (Optional) 4 Currency USD Package Value 40.49 Package Identifier (O…" at bounding box center [333, 103] width 164 height 99
click at [340, 113] on input "Driver Tip (Optional)" at bounding box center [374, 112] width 80 height 9
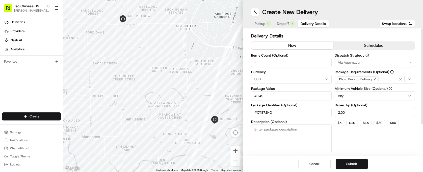
click at [346, 97] on html "Tso Chinese 05 Menchaca [EMAIL_ADDRESS][DOMAIN_NAME] Toggle Sidebar Deliveries …" at bounding box center [211, 86] width 423 height 172
click at [372, 61] on div "Via Automation" at bounding box center [375, 63] width 78 height 5
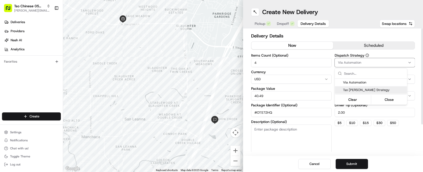
click at [359, 92] on span "Tso [PERSON_NAME] Strategy" at bounding box center [374, 90] width 62 height 5
click at [353, 166] on html "Tso Chinese 05 Menchaca [EMAIL_ADDRESS][DOMAIN_NAME] Toggle Sidebar Deliveries …" at bounding box center [211, 86] width 423 height 172
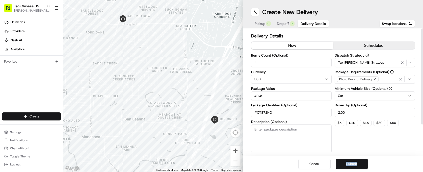
click at [365, 157] on div "Cancel Submit" at bounding box center [333, 164] width 180 height 16
click at [363, 161] on button "Submit" at bounding box center [351, 164] width 32 height 10
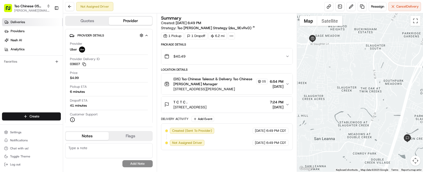
click at [22, 18] on link "Deliveries" at bounding box center [32, 22] width 61 height 8
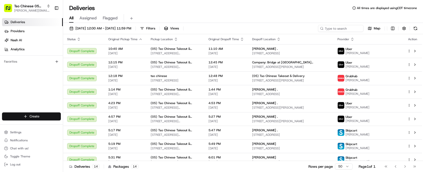
click at [47, 116] on html "Tso Chinese 05 Menchaca [EMAIL_ADDRESS][DOMAIN_NAME] Toggle Sidebar Deliveries …" at bounding box center [211, 86] width 423 height 172
click at [98, 128] on link "Delivery" at bounding box center [91, 126] width 56 height 9
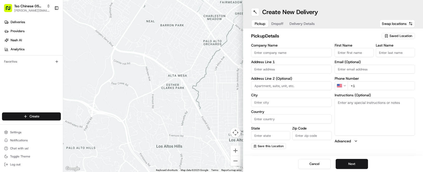
click at [400, 34] on span "Saved Location" at bounding box center [400, 36] width 23 height 5
click at [394, 53] on span "(05) Tso Chinese Takeout & Delivery (05)" at bounding box center [389, 55] width 62 height 5
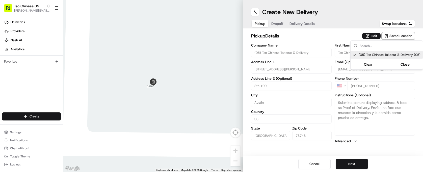
click at [295, 52] on html "Tso Chinese 05 Menchaca [EMAIL_ADDRESS][DOMAIN_NAME] Toggle Sidebar Deliveries …" at bounding box center [211, 86] width 423 height 172
click at [404, 36] on span "Saved Location" at bounding box center [400, 36] width 23 height 5
click at [393, 57] on span "(05) Tso Chinese Takeout & Delivery (05)" at bounding box center [389, 55] width 62 height 5
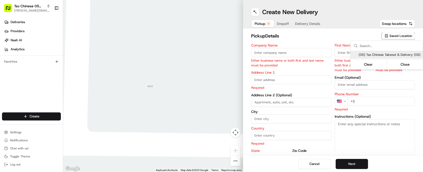
click at [390, 52] on div "(05) Tso Chinese Takeout & Delivery (05)" at bounding box center [386, 55] width 72 height 8
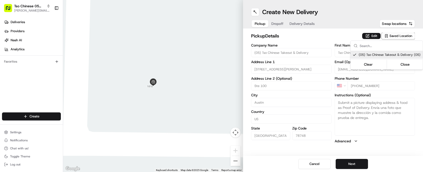
click at [345, 166] on html "Tso Chinese 05 Menchaca [EMAIL_ADDRESS][DOMAIN_NAME] Toggle Sidebar Deliveries …" at bounding box center [211, 86] width 423 height 172
click at [345, 166] on button "Next" at bounding box center [351, 164] width 32 height 10
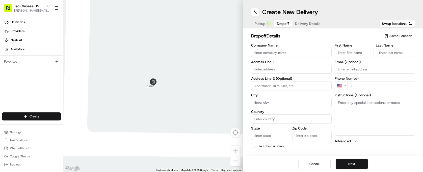
click at [277, 55] on input "Company Name" at bounding box center [291, 52] width 80 height 9
click at [342, 56] on input "First Name" at bounding box center [353, 52] width 39 height 9
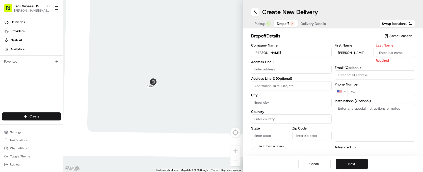
click at [386, 52] on input "Last Name" at bounding box center [394, 52] width 39 height 9
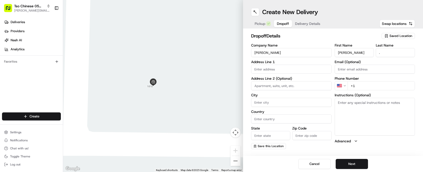
click at [260, 74] on div "Company Name [PERSON_NAME] Address Line 1 Address Line 2 (Optional) City Countr…" at bounding box center [291, 97] width 80 height 106
click at [266, 72] on input "text" at bounding box center [291, 69] width 80 height 9
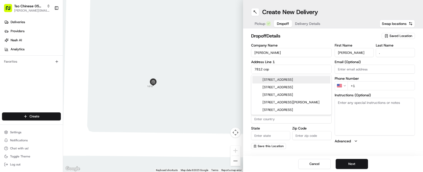
click at [273, 79] on div "[STREET_ADDRESS]" at bounding box center [291, 80] width 78 height 8
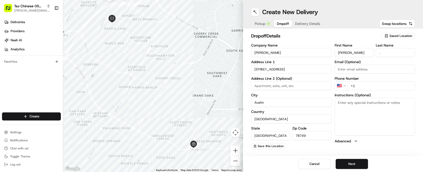
click at [369, 84] on input "+1" at bounding box center [381, 85] width 68 height 9
click at [353, 163] on button "Next" at bounding box center [351, 164] width 32 height 10
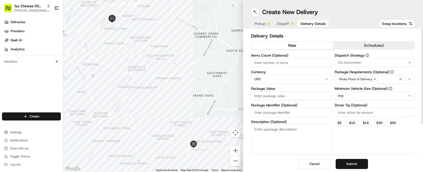
click at [284, 65] on input "Items Count (Optional)" at bounding box center [291, 62] width 80 height 9
click at [282, 96] on input "Package Value" at bounding box center [291, 96] width 80 height 9
click at [365, 115] on input "Driver Tip (Optional)" at bounding box center [374, 112] width 80 height 9
click at [365, 98] on html "Tso Chinese 05 Menchaca [EMAIL_ADDRESS][DOMAIN_NAME] Toggle Sidebar Deliveries …" at bounding box center [211, 86] width 423 height 172
click at [372, 60] on button "Via Automation" at bounding box center [374, 62] width 80 height 9
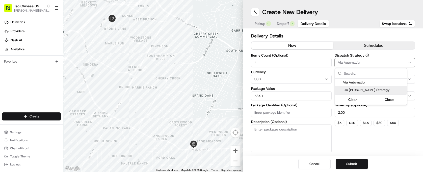
click at [365, 87] on div "Tso [PERSON_NAME] Strategy" at bounding box center [371, 90] width 72 height 8
click at [287, 118] on html "Tso Chinese 05 Menchaca [EMAIL_ADDRESS][DOMAIN_NAME] Toggle Sidebar Deliveries …" at bounding box center [211, 86] width 423 height 172
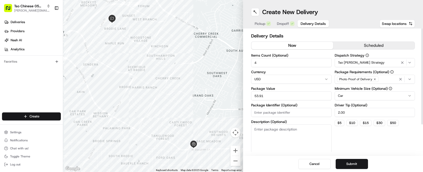
click at [287, 117] on input "Package Identifier (Optional)" at bounding box center [291, 112] width 80 height 9
click at [356, 161] on button "Submit" at bounding box center [351, 164] width 32 height 10
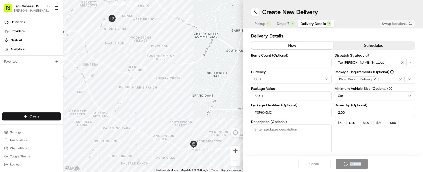
click at [356, 161] on div "Cancel Submit" at bounding box center [333, 164] width 180 height 16
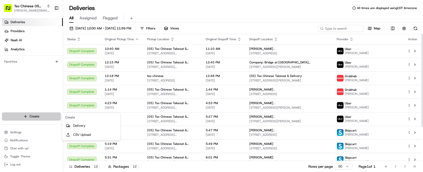
click at [55, 117] on html "Tso Chinese 05 Menchaca [EMAIL_ADDRESS][DOMAIN_NAME] Toggle Sidebar Deliveries …" at bounding box center [211, 86] width 423 height 172
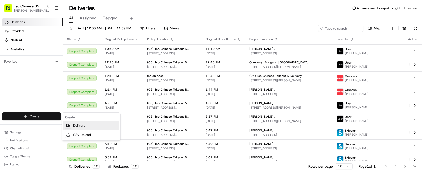
click at [77, 125] on link "Delivery" at bounding box center [91, 126] width 56 height 9
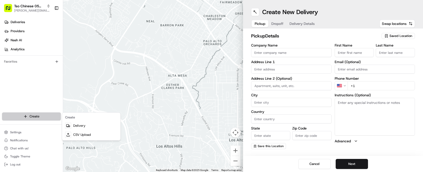
click at [48, 114] on html "Tso Chinese 05 Menchaca paul@tsochinese.com Toggle Sidebar Deliveries Providers…" at bounding box center [211, 86] width 423 height 172
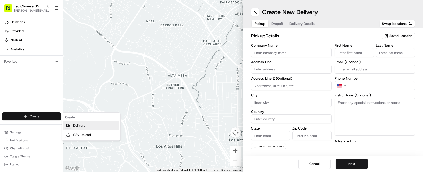
click at [86, 129] on link "Delivery" at bounding box center [91, 126] width 56 height 9
